Goal: Task Accomplishment & Management: Manage account settings

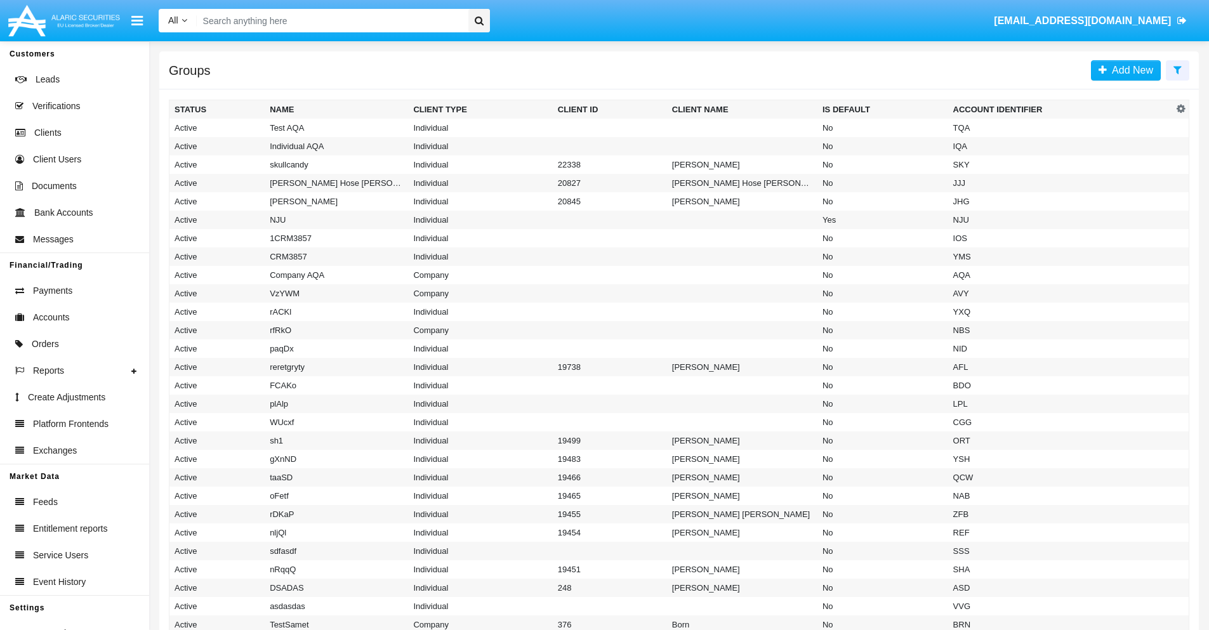
click at [1177, 69] on icon at bounding box center [1177, 70] width 8 height 10
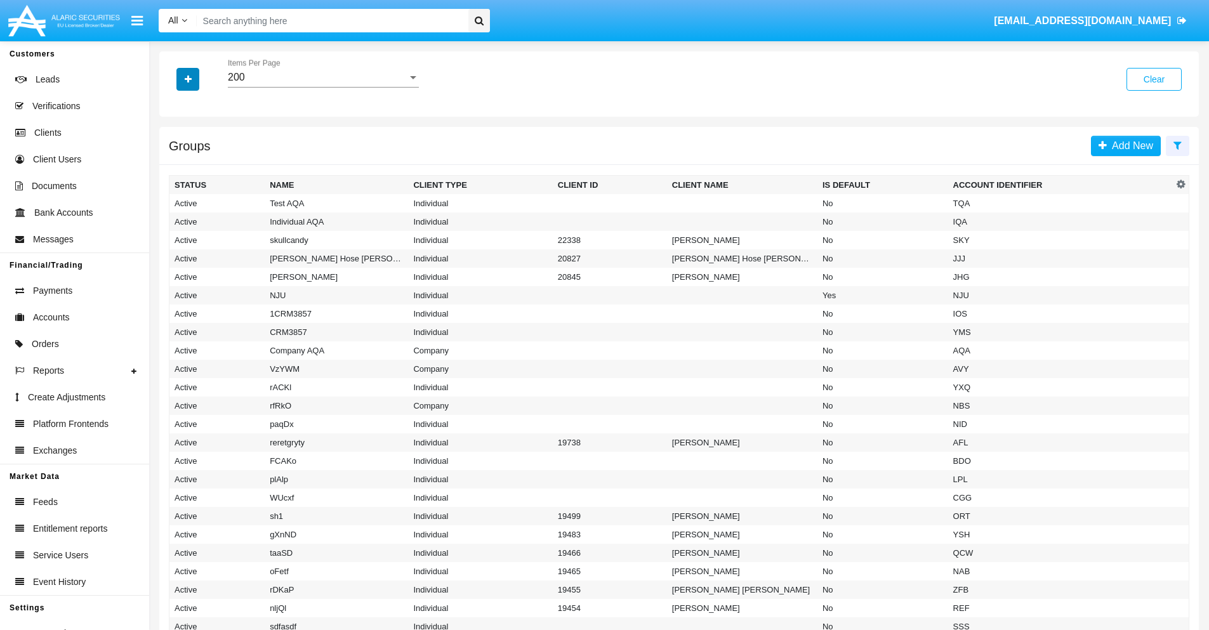
click at [188, 79] on icon "button" at bounding box center [188, 79] width 7 height 9
click at [223, 216] on span "Account Identifier" at bounding box center [224, 215] width 79 height 15
click at [175, 221] on input "Account Identifier" at bounding box center [174, 221] width 1 height 1
checkbox input "true"
click at [188, 79] on icon "button" at bounding box center [188, 79] width 7 height 9
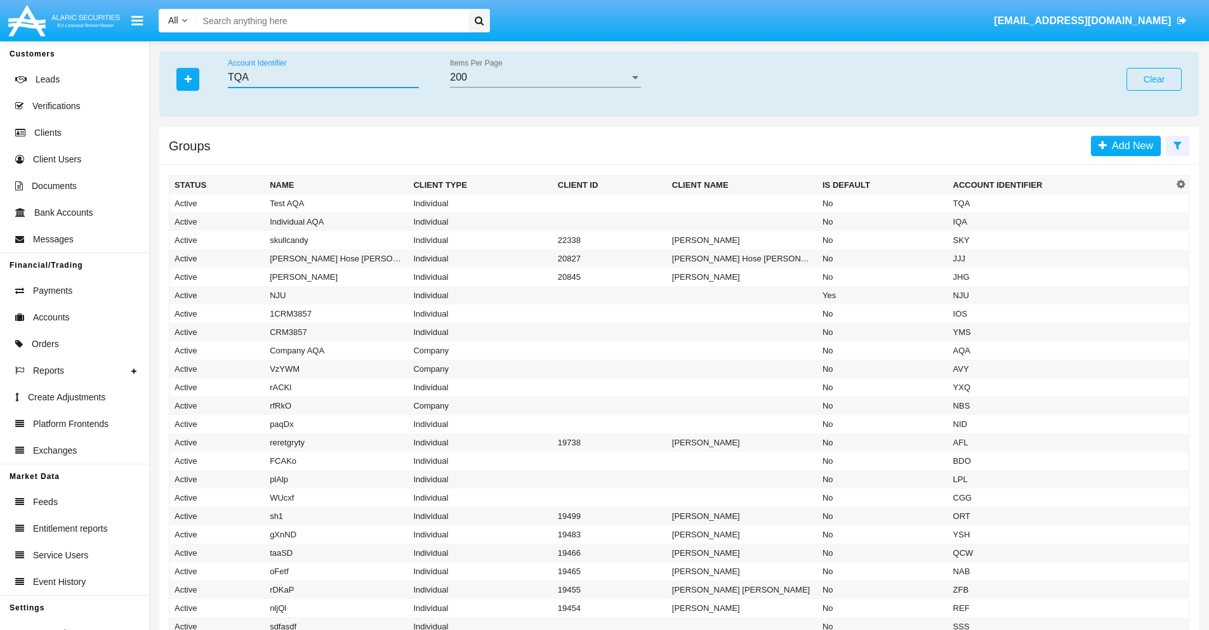
click at [323, 77] on input "TQA" at bounding box center [323, 77] width 191 height 11
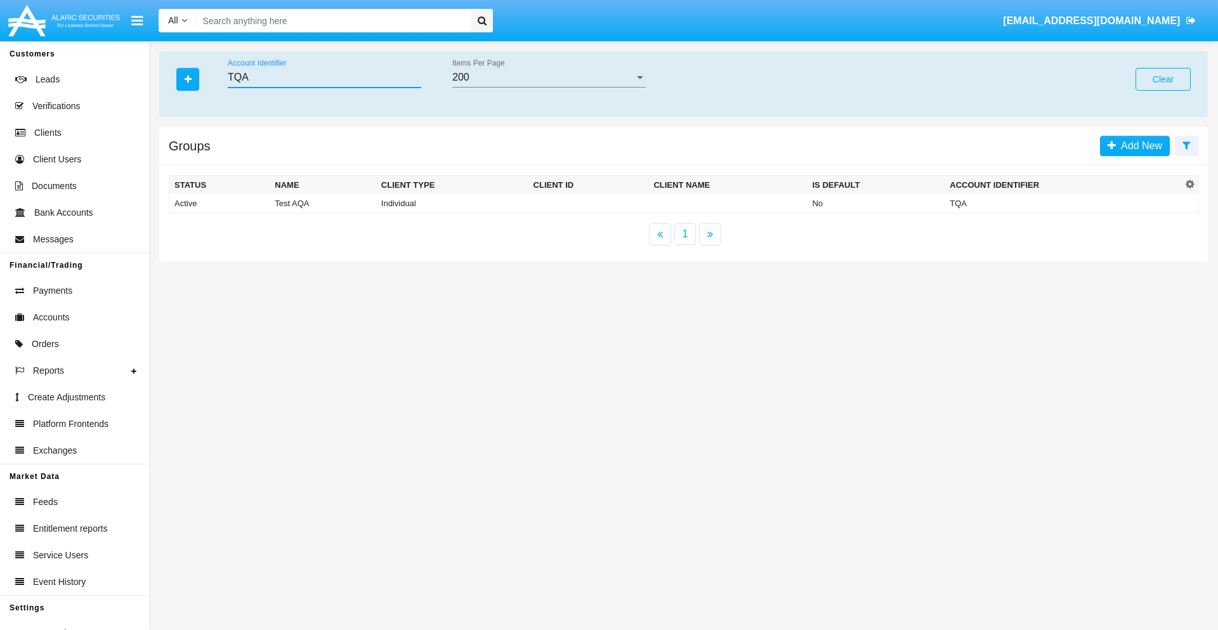
type input "TQA"
click at [1063, 203] on td "TQA" at bounding box center [1063, 203] width 237 height 19
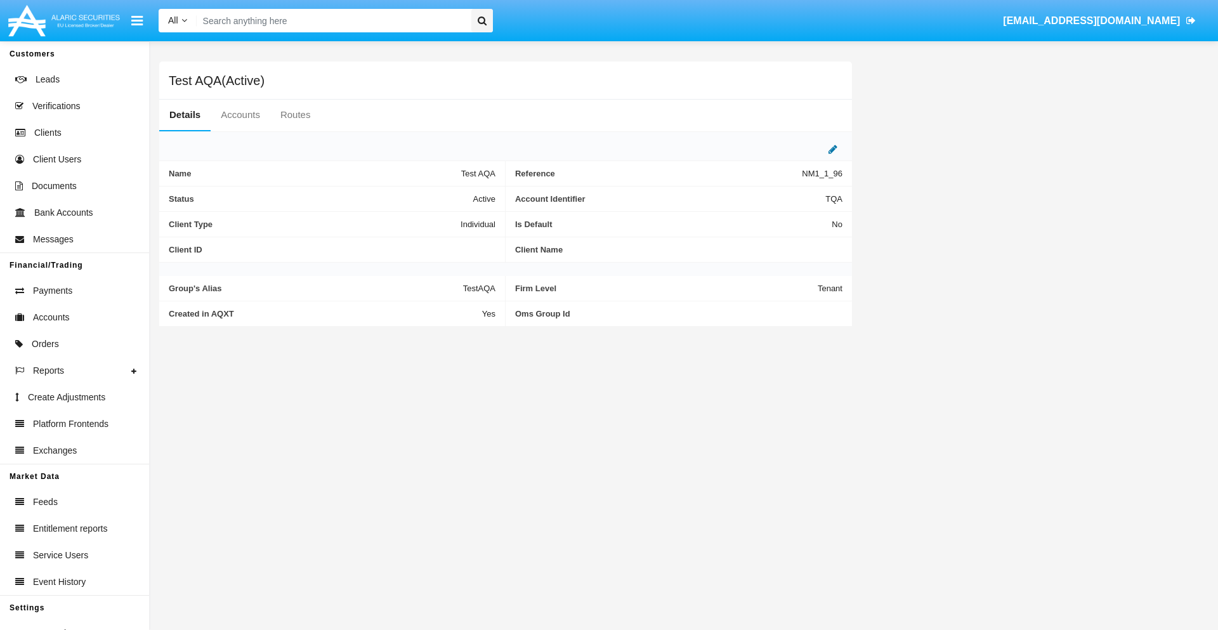
click at [833, 149] on icon at bounding box center [833, 149] width 9 height 10
click at [438, 195] on div "Active" at bounding box center [432, 195] width 103 height 11
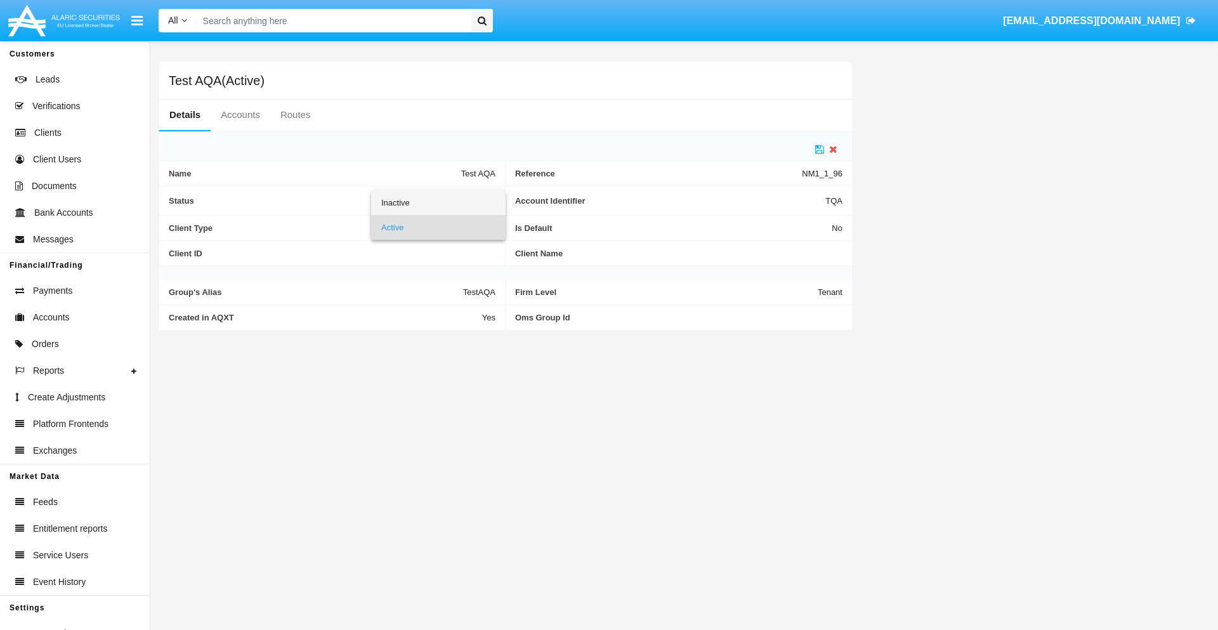
click at [438, 202] on span "Inactive" at bounding box center [438, 202] width 114 height 25
click at [820, 149] on icon at bounding box center [819, 149] width 9 height 10
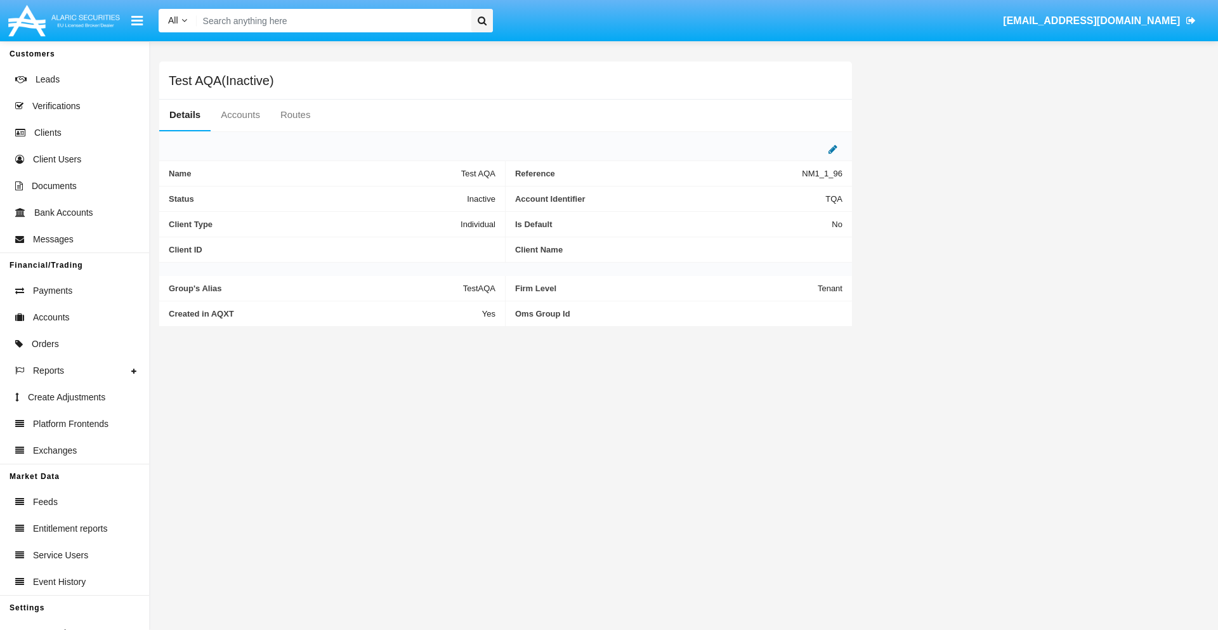
click at [833, 149] on icon at bounding box center [833, 149] width 9 height 10
click at [438, 195] on div "Inactive" at bounding box center [432, 195] width 103 height 11
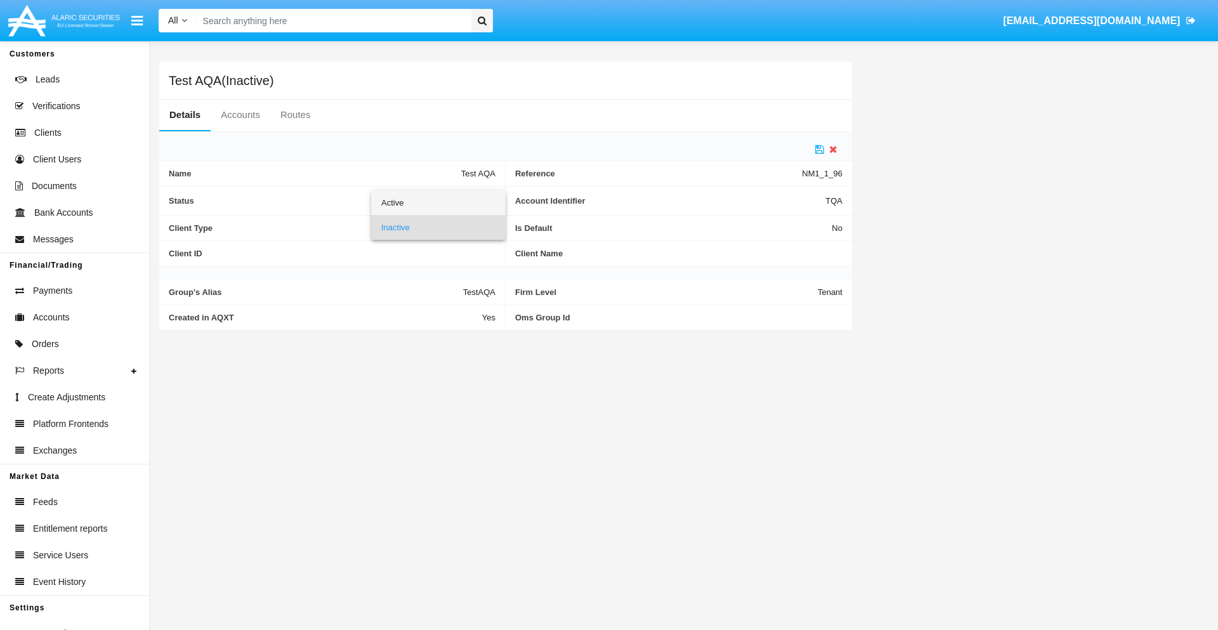
click at [438, 202] on span "Active" at bounding box center [438, 202] width 114 height 25
click at [820, 149] on icon at bounding box center [819, 149] width 9 height 10
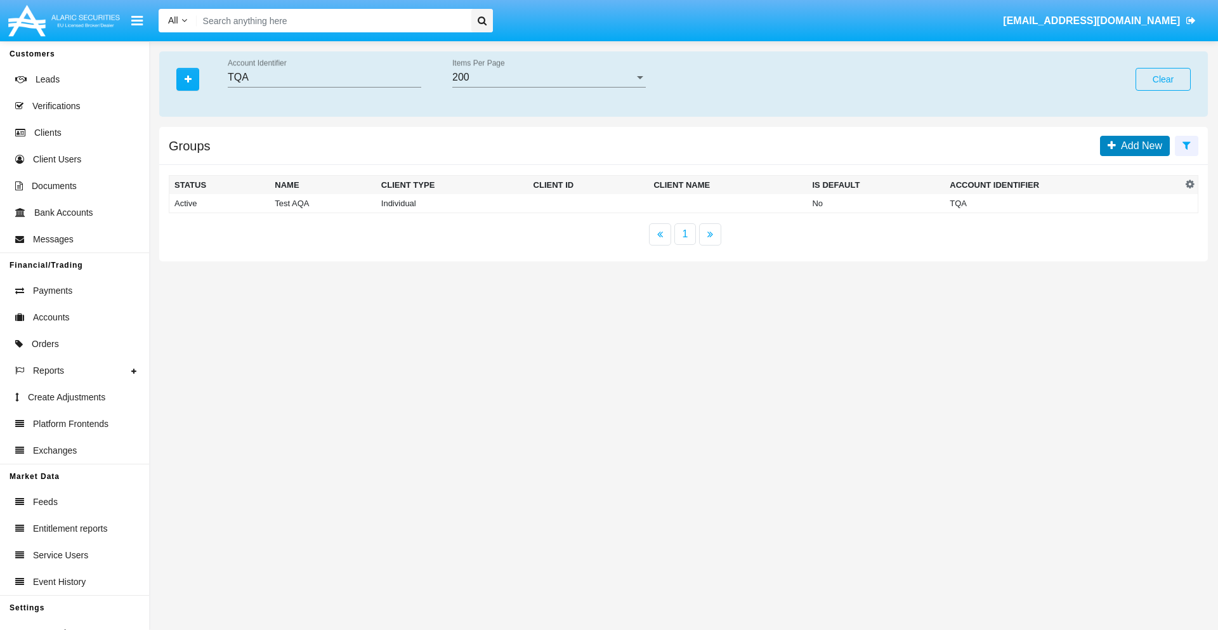
click at [1139, 145] on span "Add New" at bounding box center [1139, 145] width 46 height 11
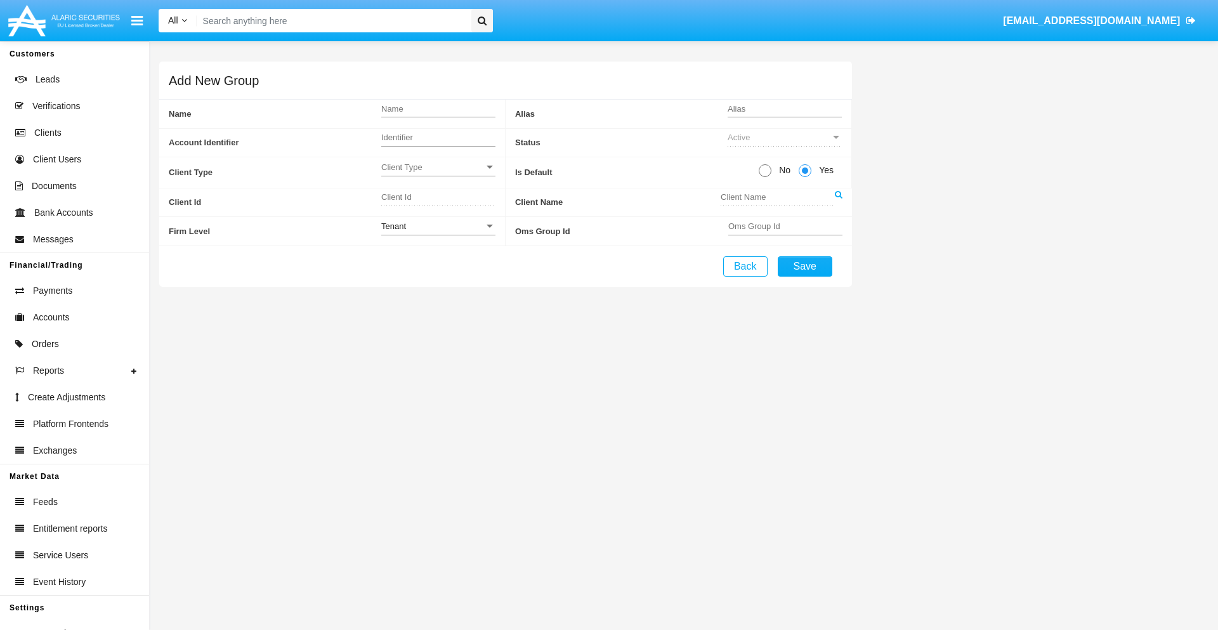
click at [438, 167] on span "Client Type" at bounding box center [432, 167] width 103 height 11
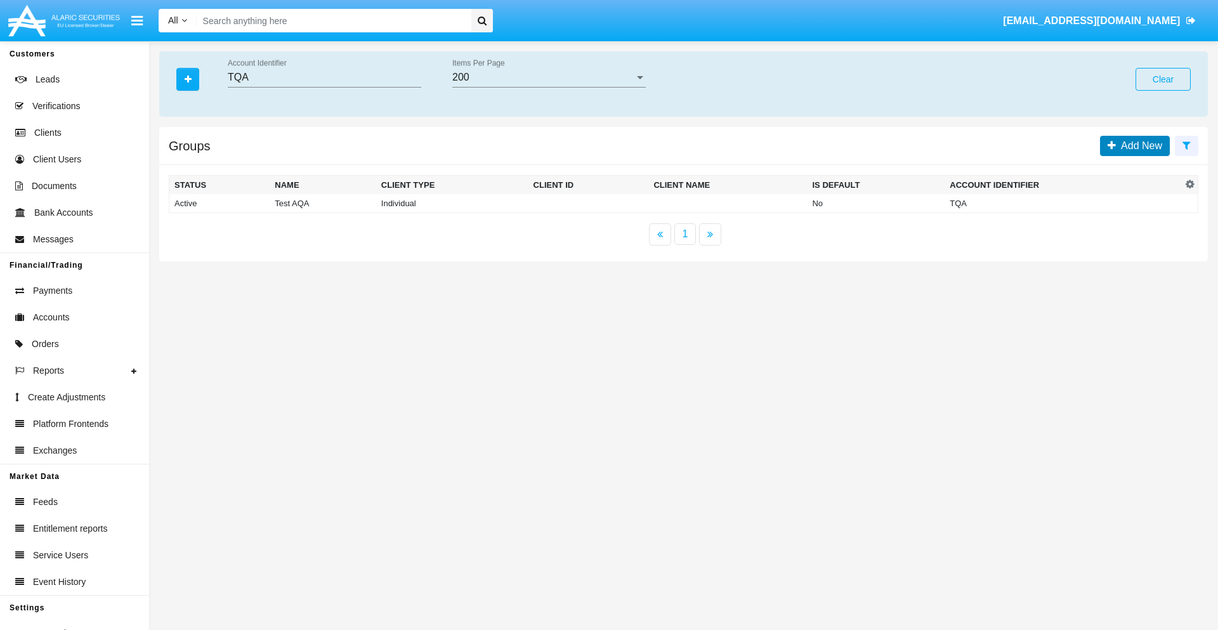
click at [1139, 145] on span "Add New" at bounding box center [1139, 145] width 46 height 11
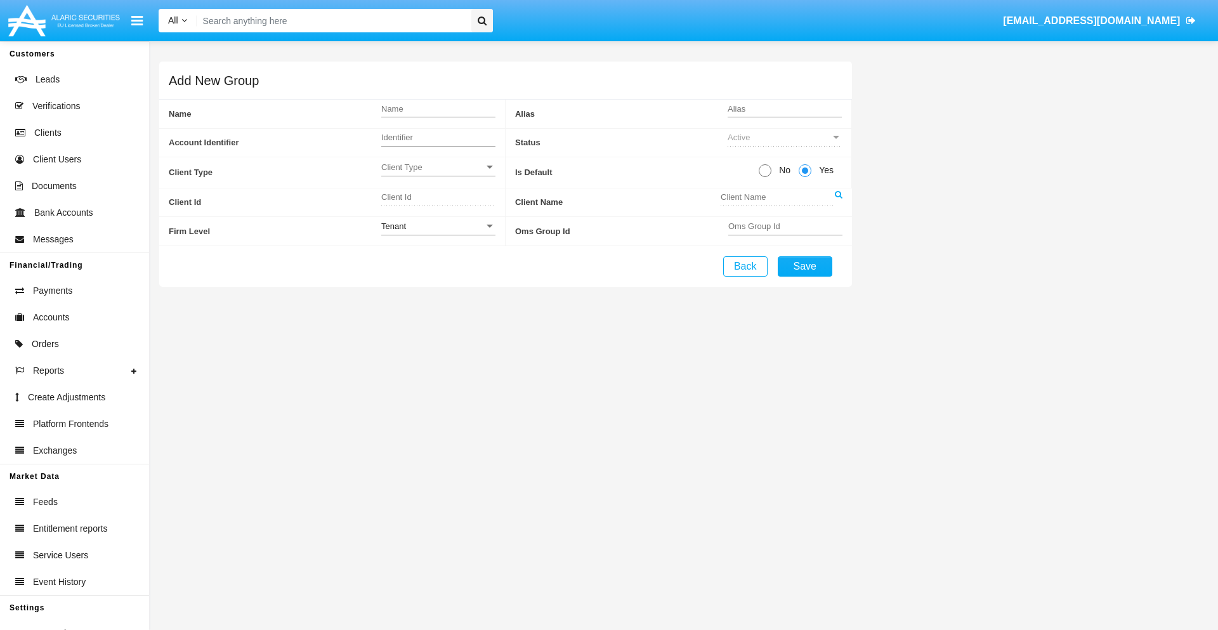
click at [782, 170] on span "No" at bounding box center [783, 170] width 22 height 13
click at [765, 177] on input "No" at bounding box center [765, 177] width 1 height 1
radio input "true"
click at [438, 226] on div "Tenant" at bounding box center [432, 226] width 103 height 11
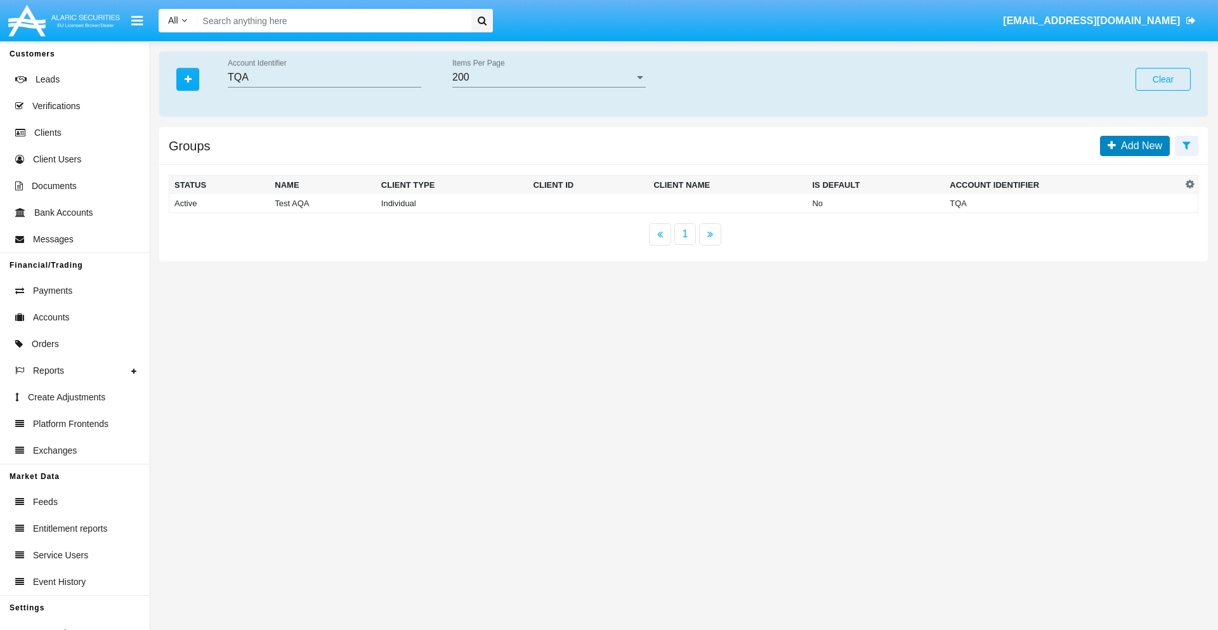
click at [1139, 145] on span "Add New" at bounding box center [1139, 145] width 46 height 11
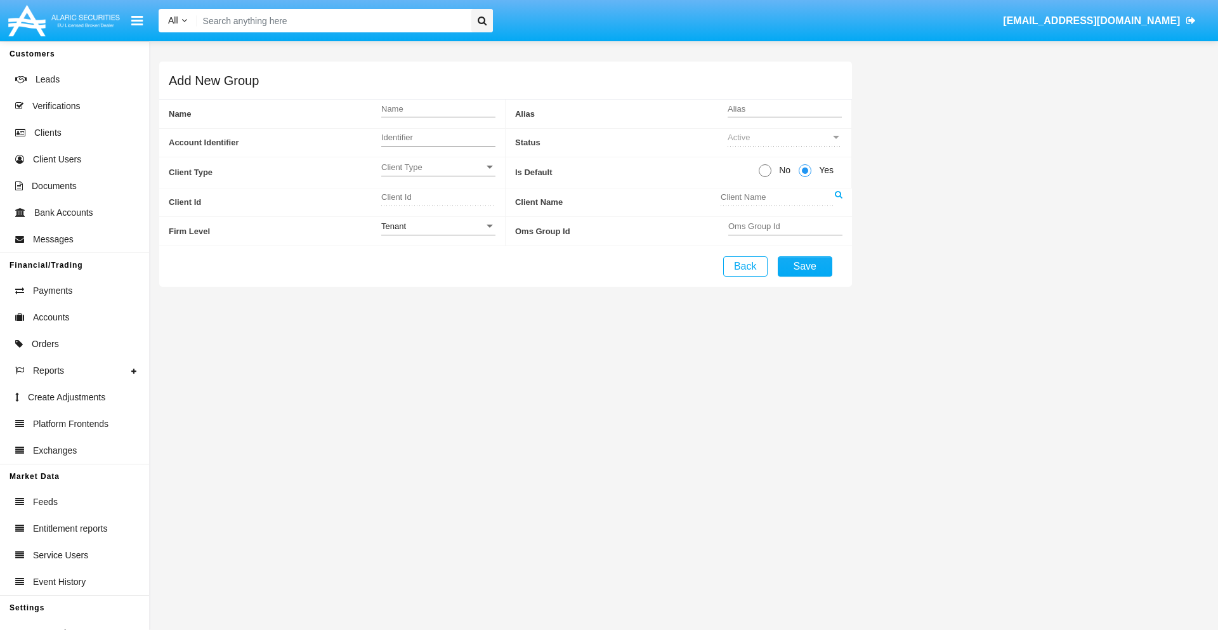
click at [782, 170] on span "No" at bounding box center [783, 170] width 22 height 13
click at [765, 177] on input "No" at bounding box center [765, 177] width 1 height 1
radio input "true"
click at [824, 170] on span "Yes" at bounding box center [824, 170] width 25 height 13
click at [805, 177] on input "Yes" at bounding box center [805, 177] width 1 height 1
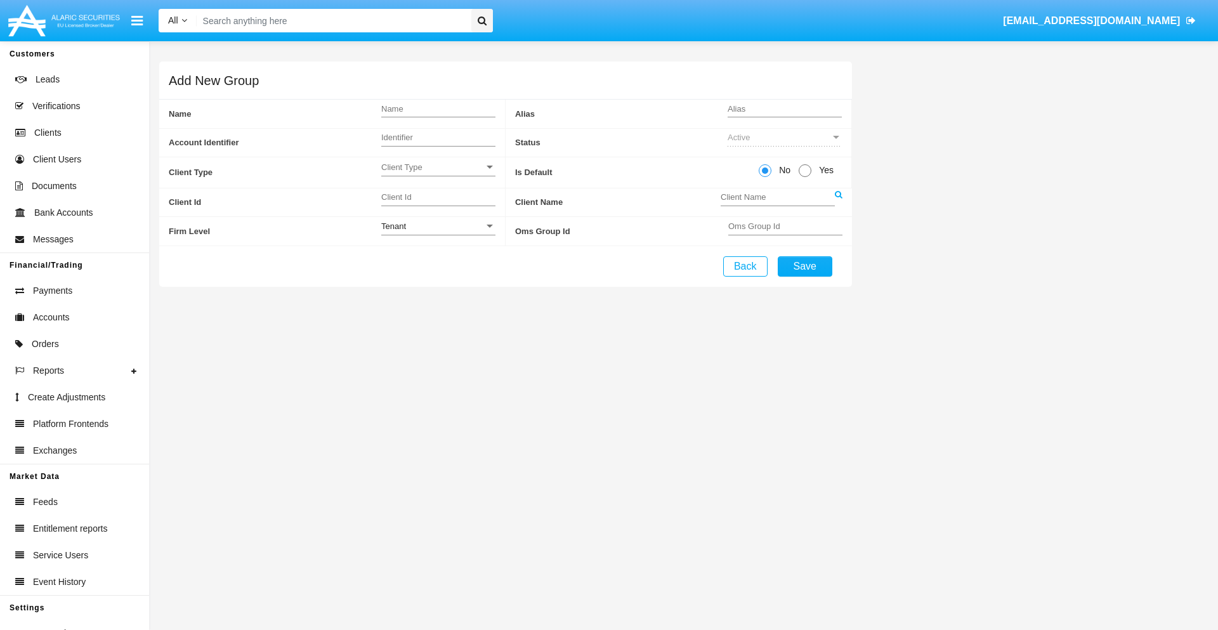
radio input "true"
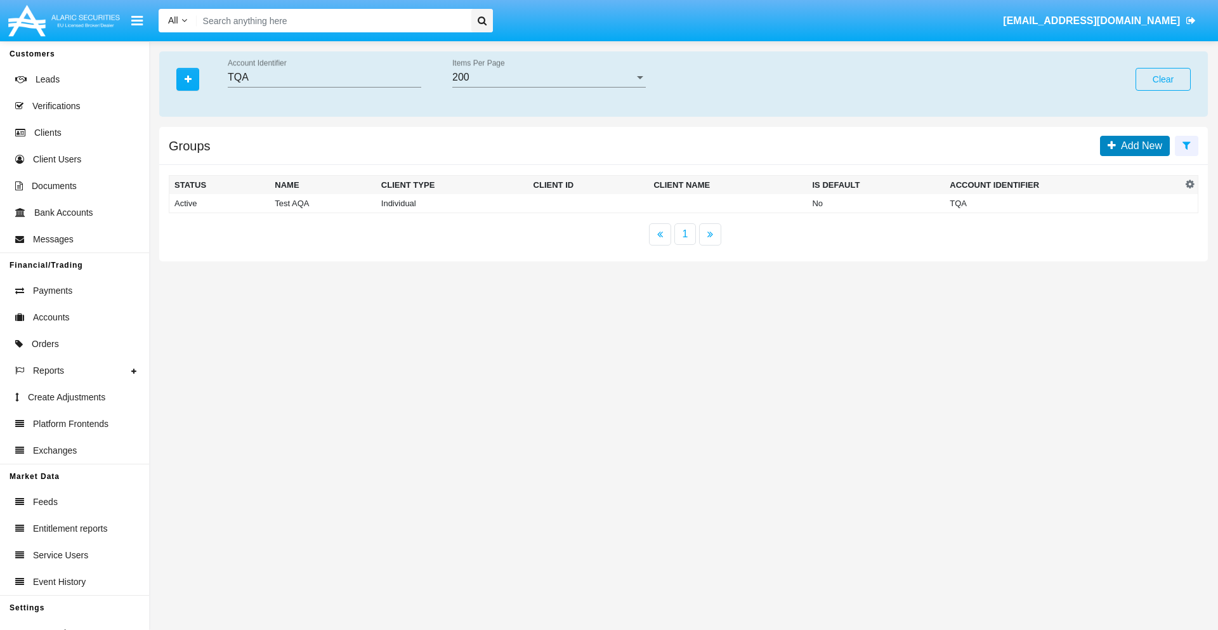
click at [1139, 145] on span "Add New" at bounding box center [1139, 145] width 46 height 11
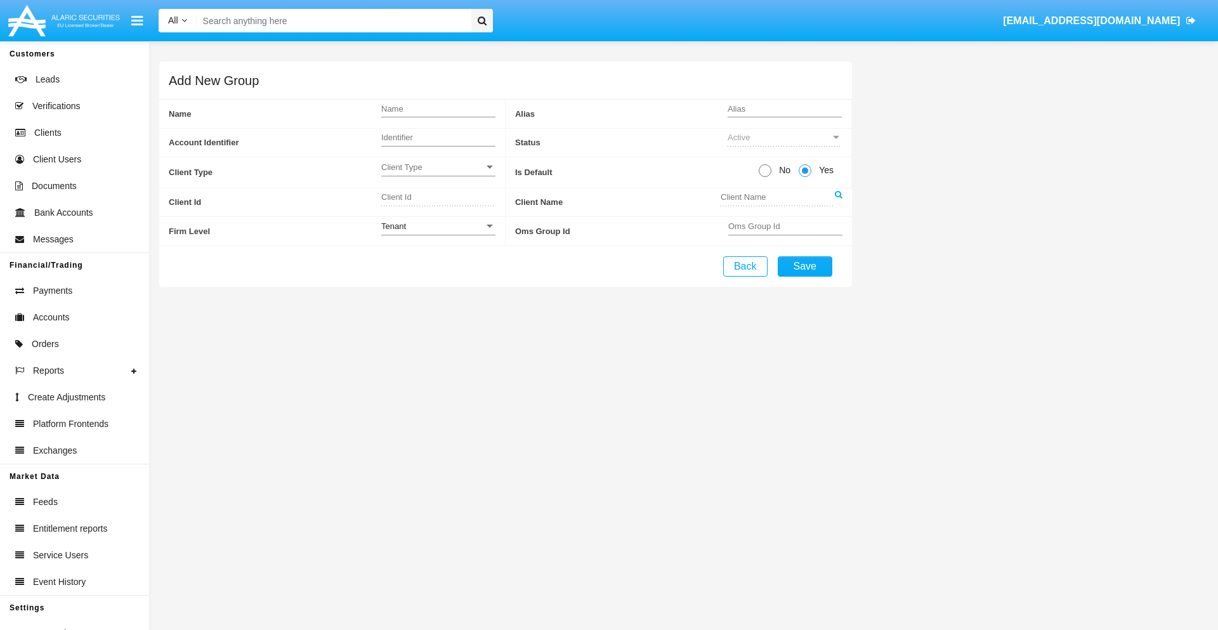
click at [782, 170] on span "No" at bounding box center [783, 170] width 22 height 13
click at [765, 177] on input "No" at bounding box center [765, 177] width 1 height 1
radio input "true"
click at [438, 167] on span "Client Type" at bounding box center [432, 167] width 103 height 11
click at [438, 174] on span "Individual" at bounding box center [438, 174] width 114 height 25
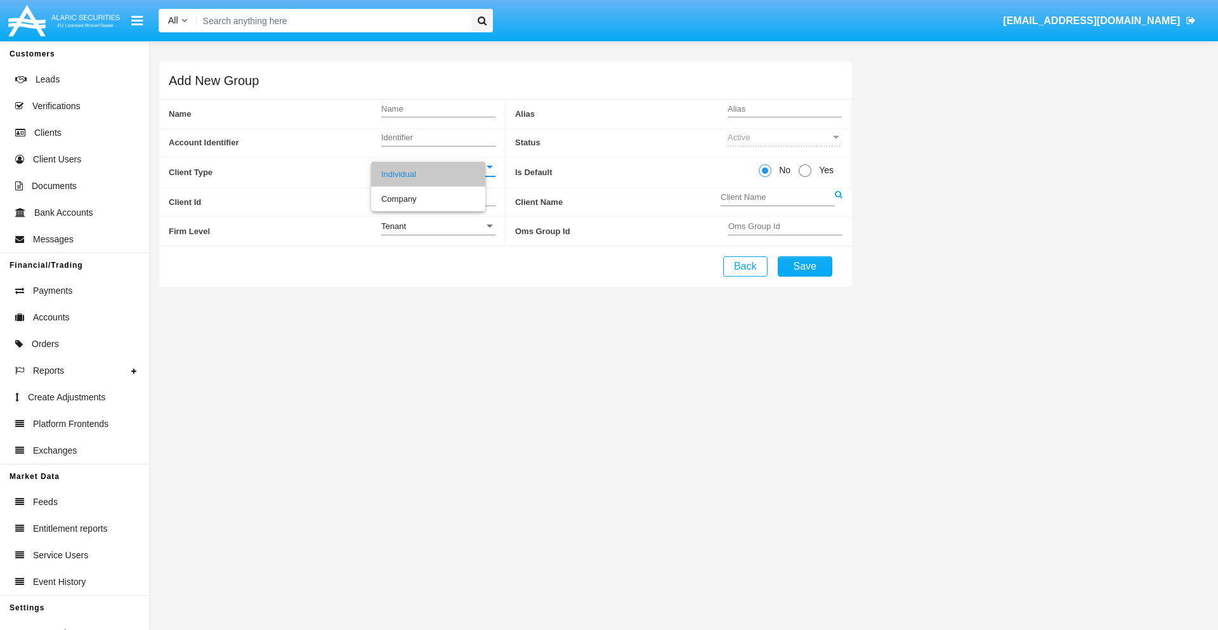
click at [838, 202] on link at bounding box center [839, 202] width 8 height 29
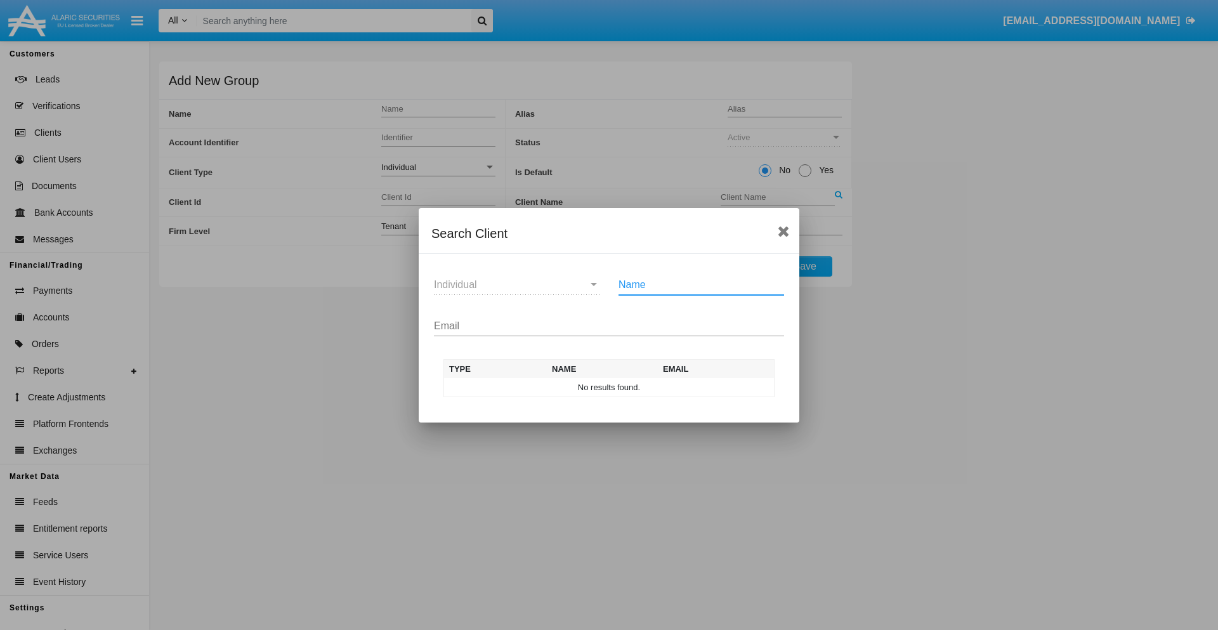
click at [609, 326] on input "Email" at bounding box center [609, 325] width 350 height 11
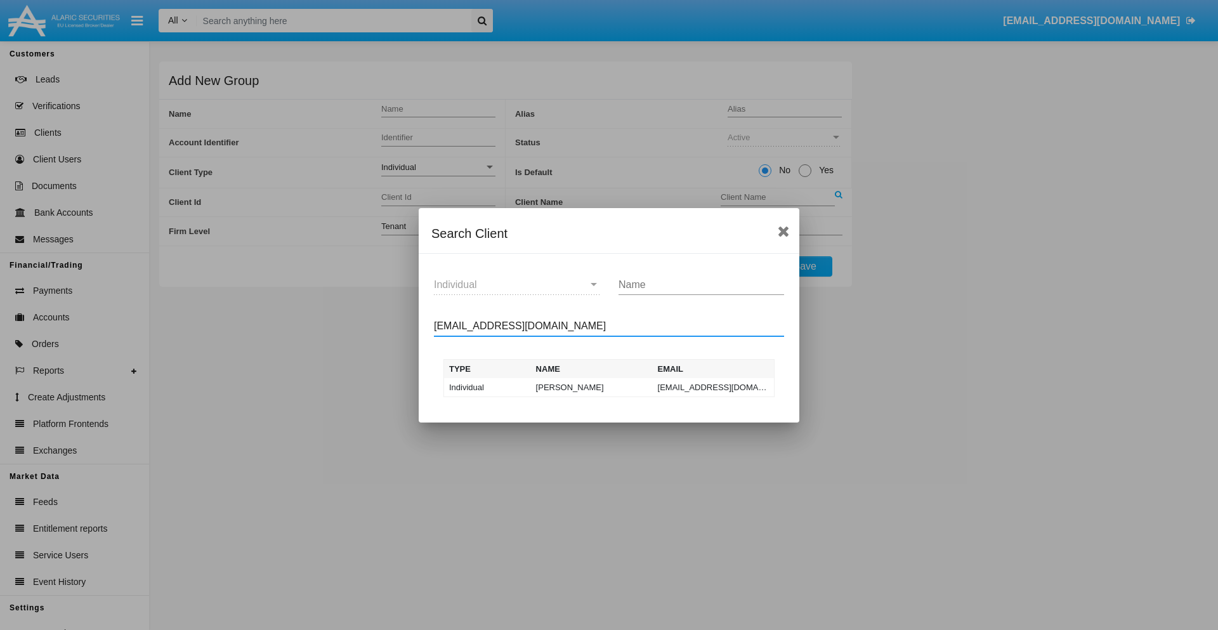
type input "test-user-owl@aqa.com"
